Goal: Find specific page/section: Find specific page/section

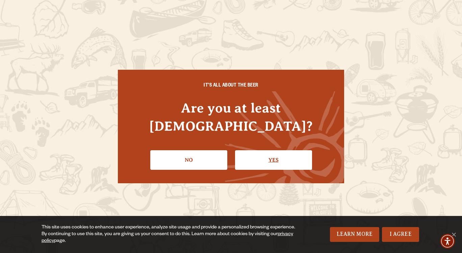
click at [255, 151] on link "Yes" at bounding box center [273, 161] width 77 height 20
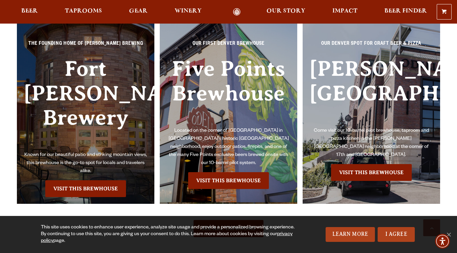
scroll to position [1490, 0]
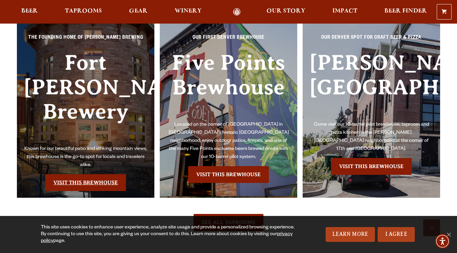
click at [75, 174] on link "Visit this Brewhouse" at bounding box center [85, 182] width 81 height 17
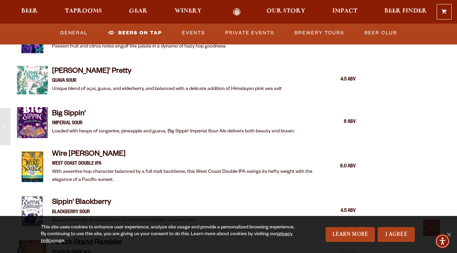
drag, startPoint x: 459, startPoint y: 19, endPoint x: 456, endPoint y: 110, distance: 91.2
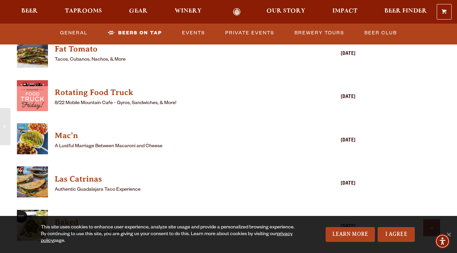
scroll to position [1764, 0]
click at [187, 27] on link "Events" at bounding box center [193, 33] width 28 height 16
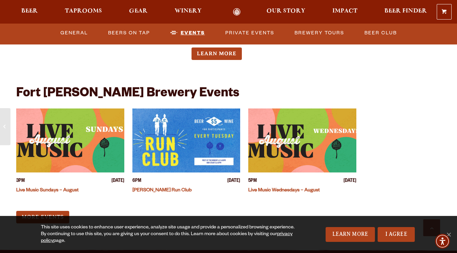
scroll to position [2544, 0]
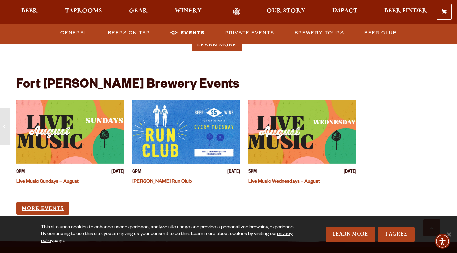
click at [48, 203] on link "More Events" at bounding box center [42, 209] width 53 height 12
